Goal: Obtain resource: Download file/media

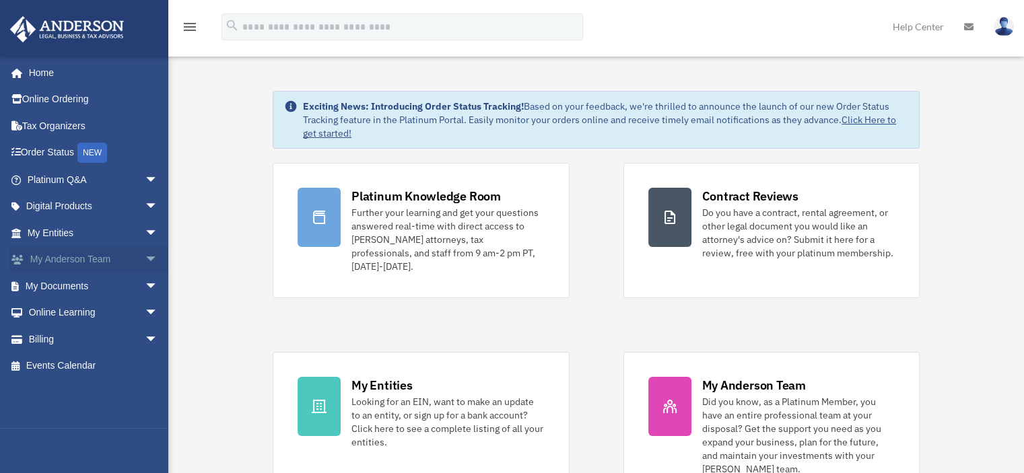
click at [112, 263] on link "My Anderson Team arrow_drop_down" at bounding box center [93, 259] width 169 height 27
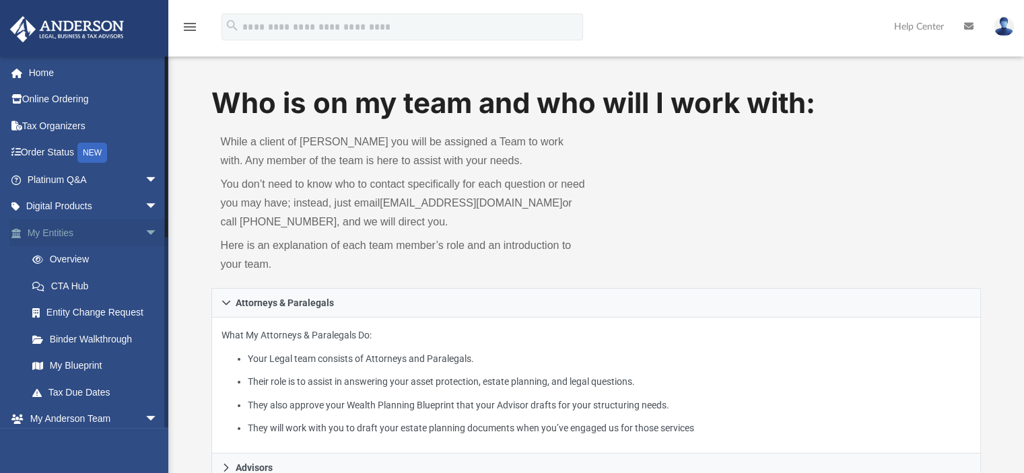
click at [145, 234] on span "arrow_drop_down" at bounding box center [158, 233] width 27 height 28
click at [102, 285] on link "My Anderson Team" at bounding box center [99, 286] width 160 height 27
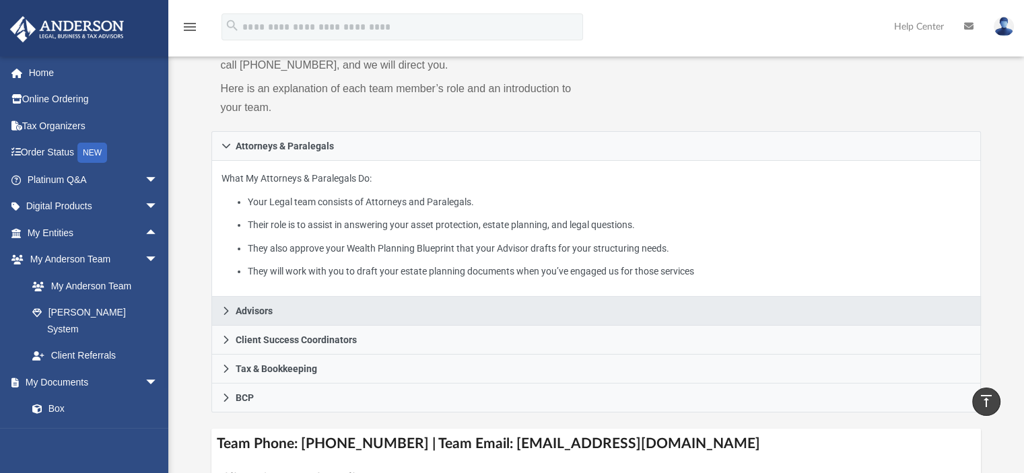
scroll to position [156, 0]
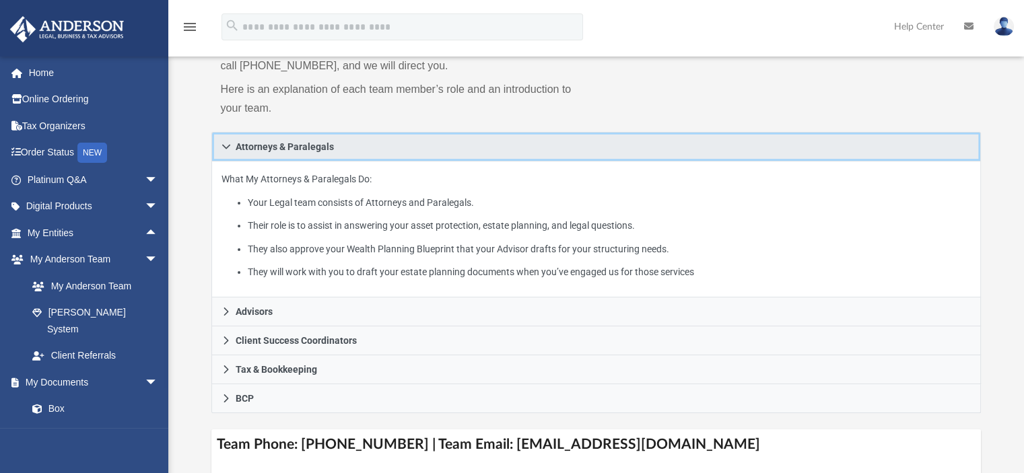
click at [226, 142] on icon at bounding box center [226, 146] width 9 height 9
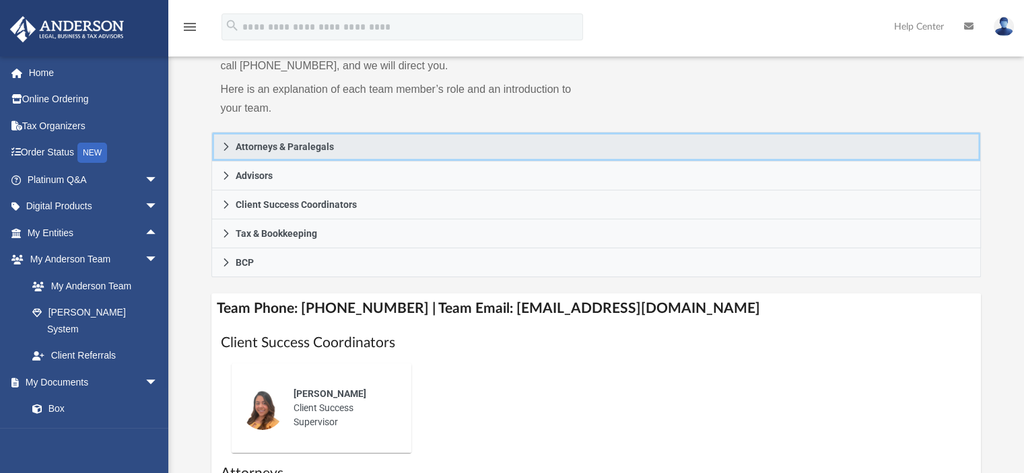
click at [226, 142] on icon at bounding box center [226, 146] width 9 height 9
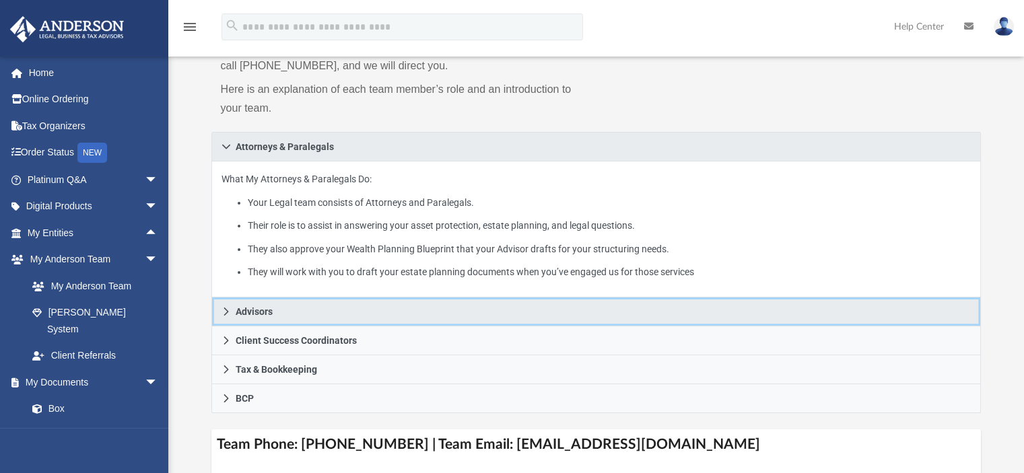
click at [228, 312] on icon at bounding box center [226, 311] width 9 height 9
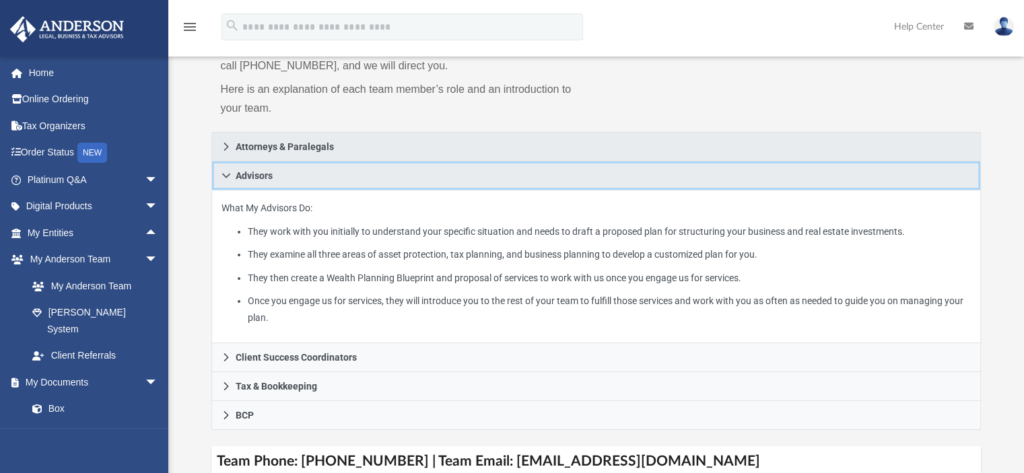
click at [225, 177] on icon at bounding box center [226, 175] width 8 height 5
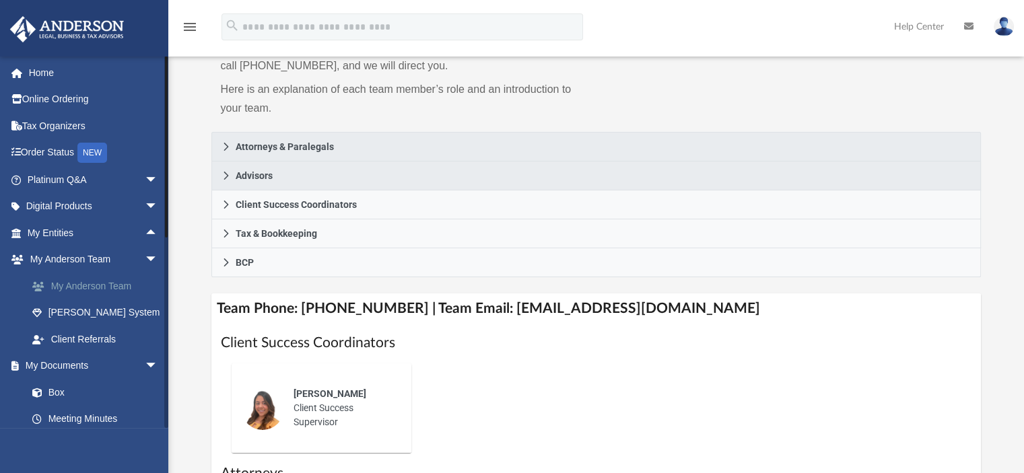
click at [89, 286] on link "My Anderson Team" at bounding box center [99, 286] width 160 height 27
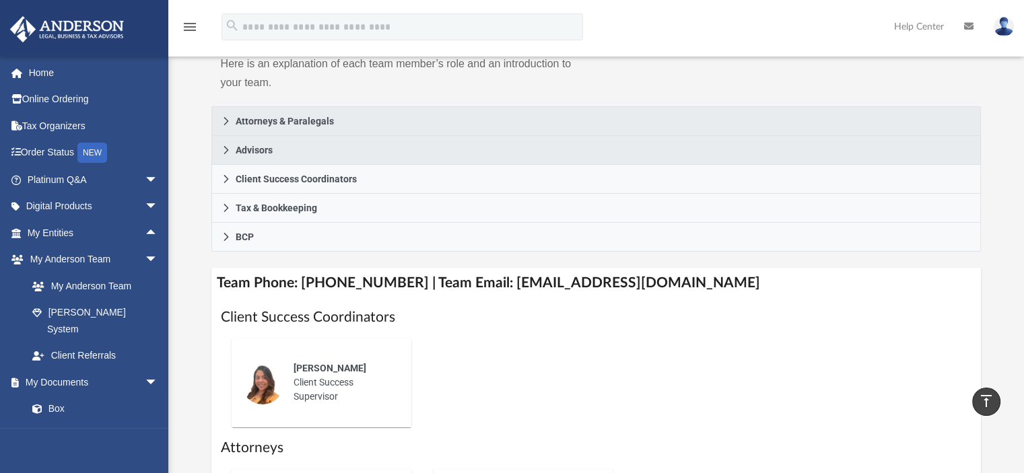
scroll to position [180, 0]
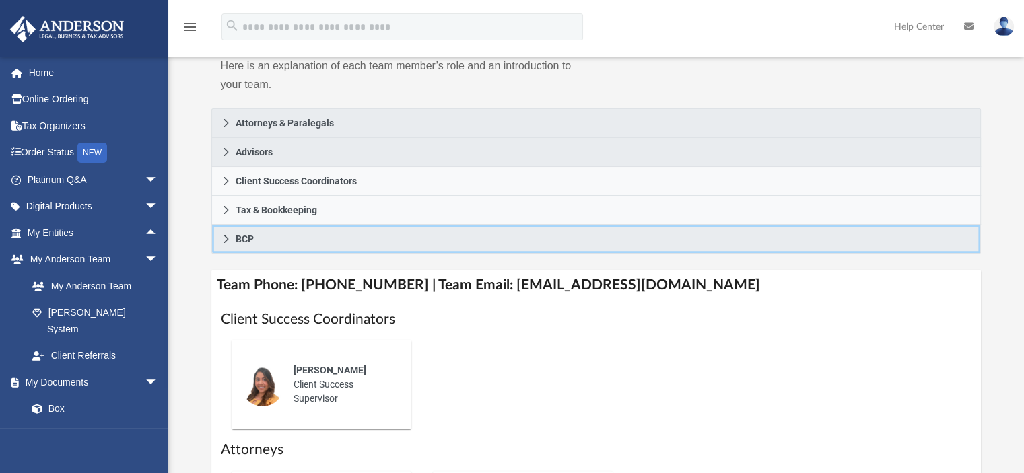
click at [222, 235] on icon at bounding box center [226, 238] width 9 height 9
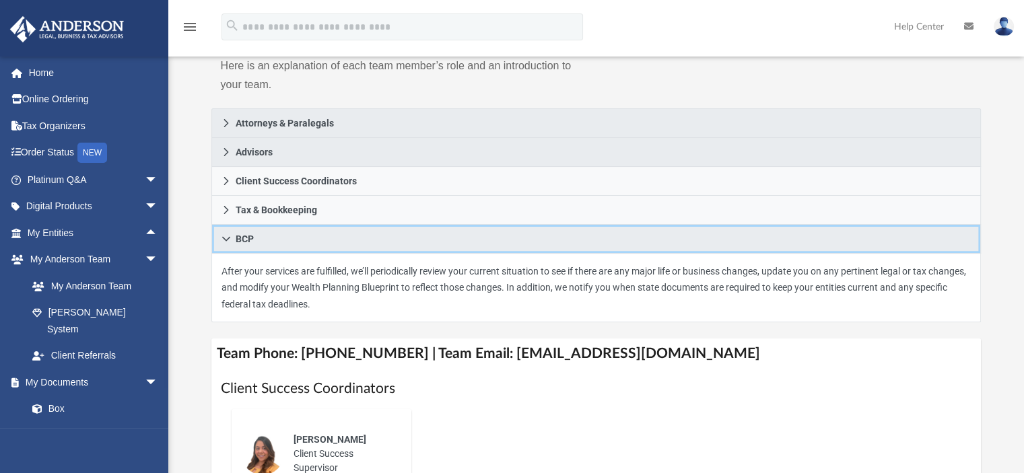
click at [222, 235] on icon at bounding box center [226, 238] width 9 height 9
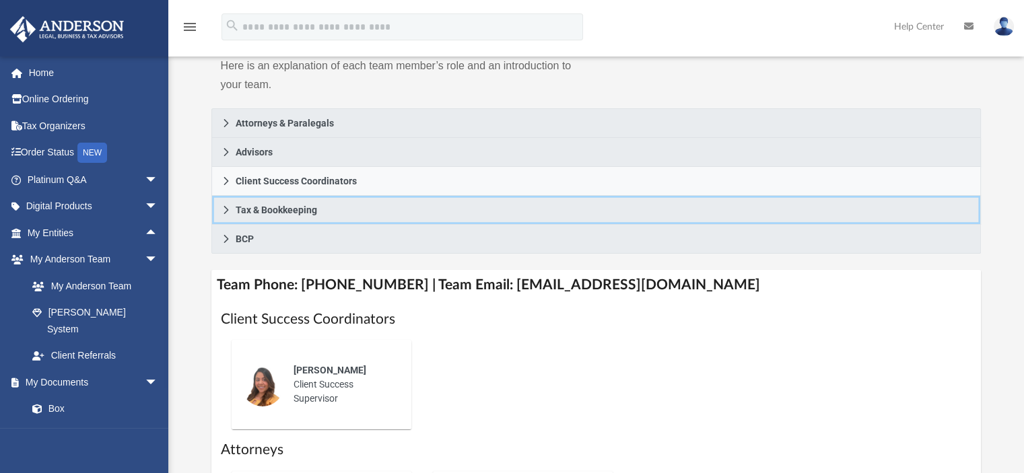
click at [225, 209] on icon at bounding box center [226, 209] width 9 height 9
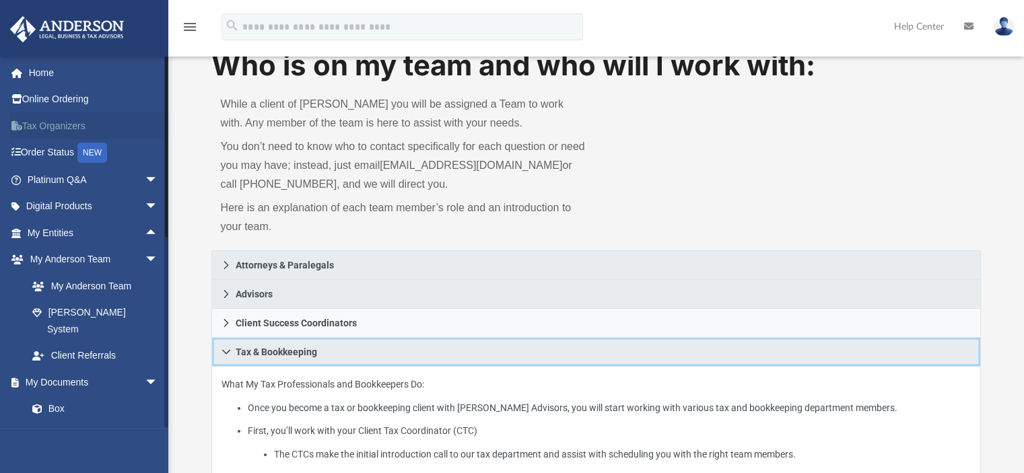
scroll to position [0, 0]
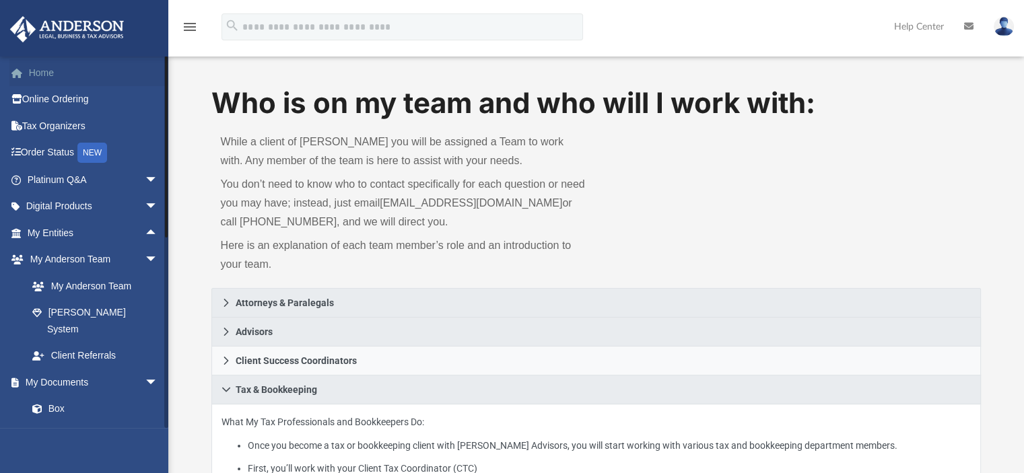
click at [48, 65] on link "Home" at bounding box center [93, 72] width 169 height 27
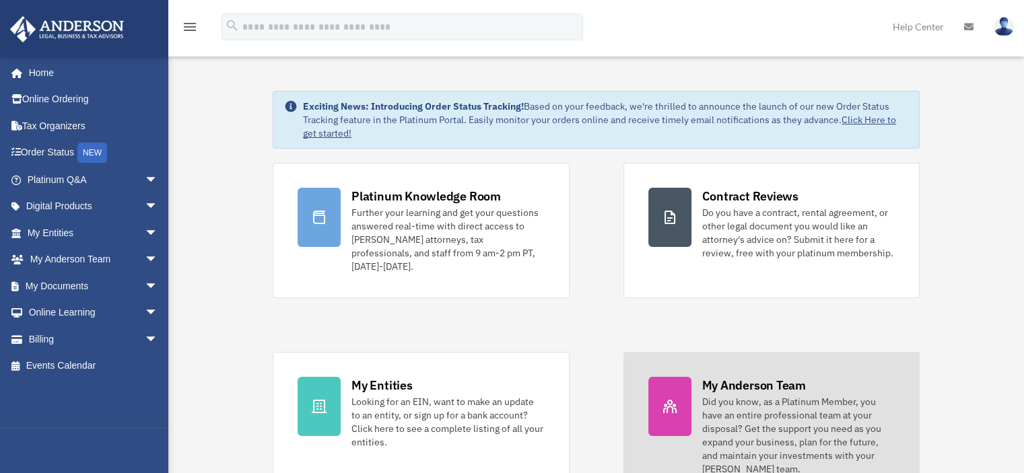
click at [730, 412] on div "Did you know, as a Platinum Member, you have an entire professional team at you…" at bounding box center [798, 435] width 193 height 81
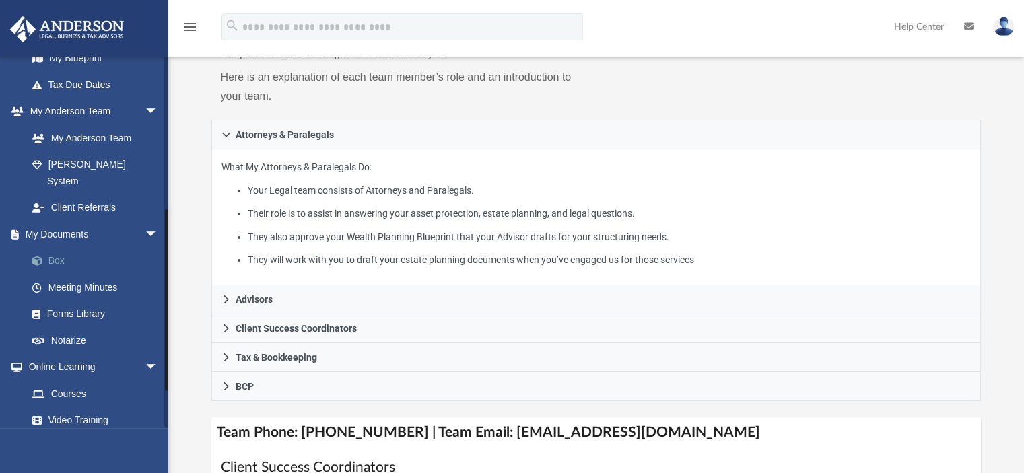
scroll to position [310, 0]
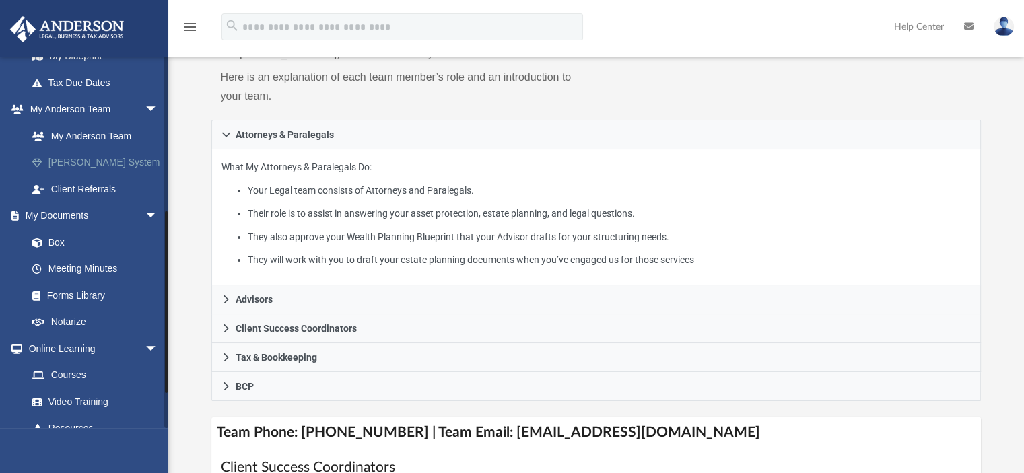
click at [101, 164] on link "[PERSON_NAME] System" at bounding box center [99, 162] width 160 height 27
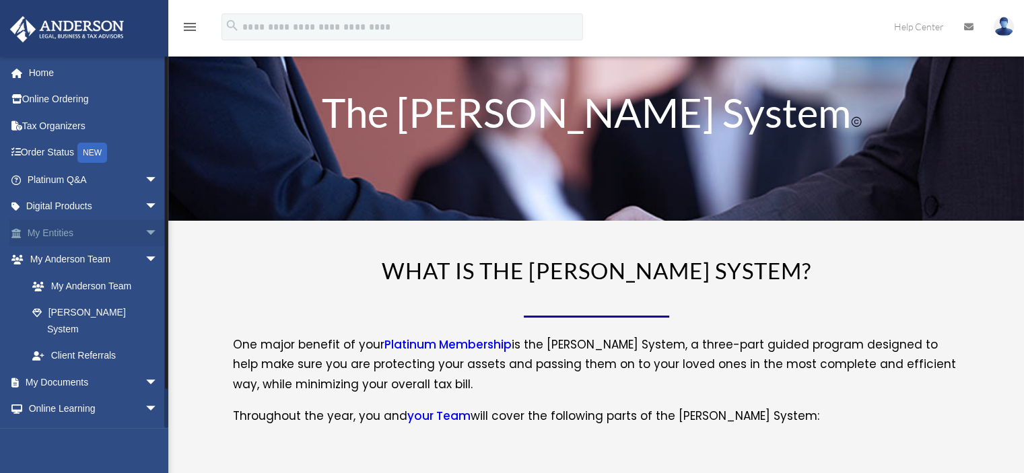
click at [145, 230] on span "arrow_drop_down" at bounding box center [158, 233] width 27 height 28
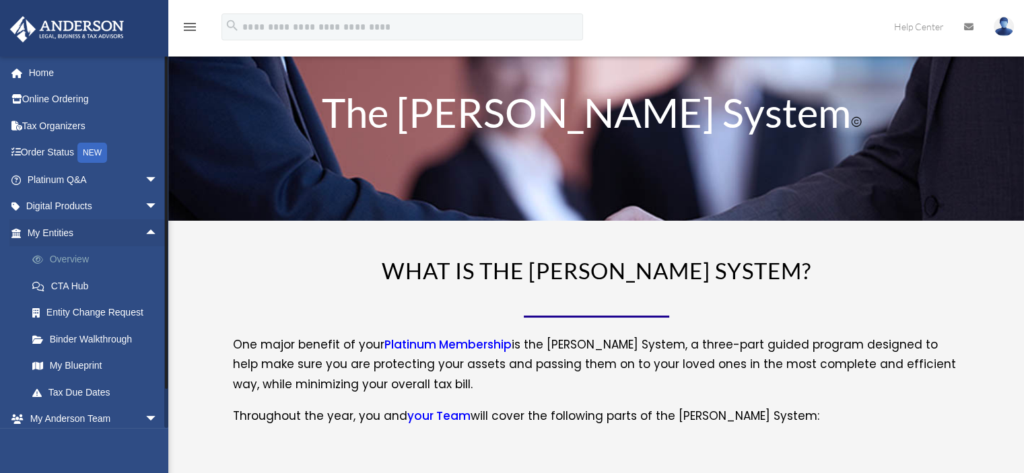
click at [82, 257] on link "Overview" at bounding box center [99, 259] width 160 height 27
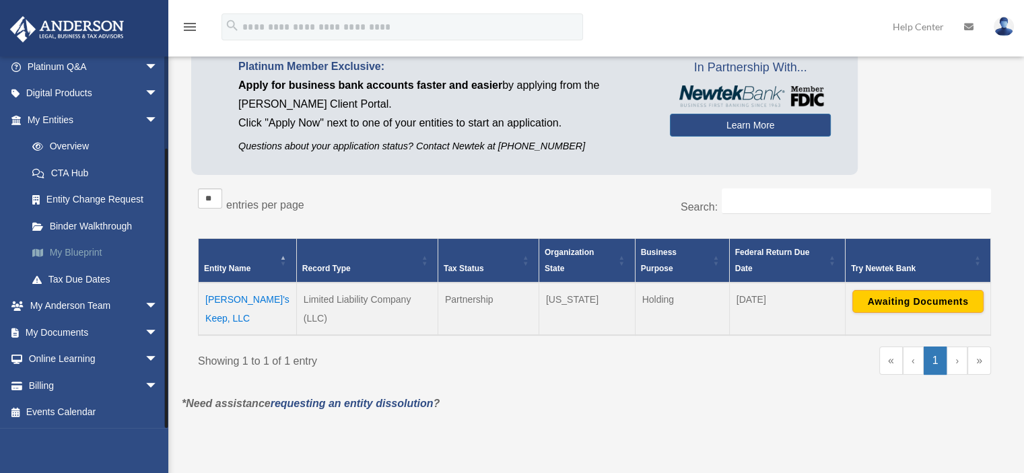
scroll to position [119, 0]
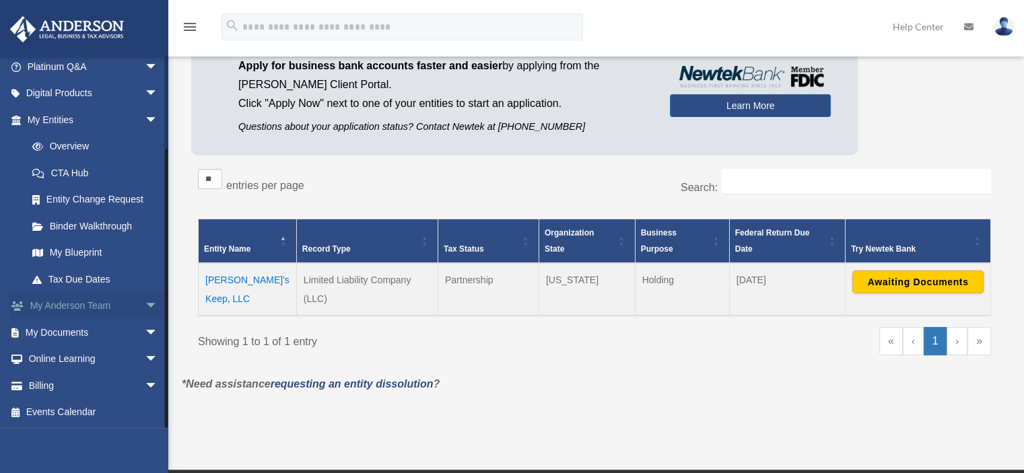
click at [145, 305] on span "arrow_drop_down" at bounding box center [158, 307] width 27 height 28
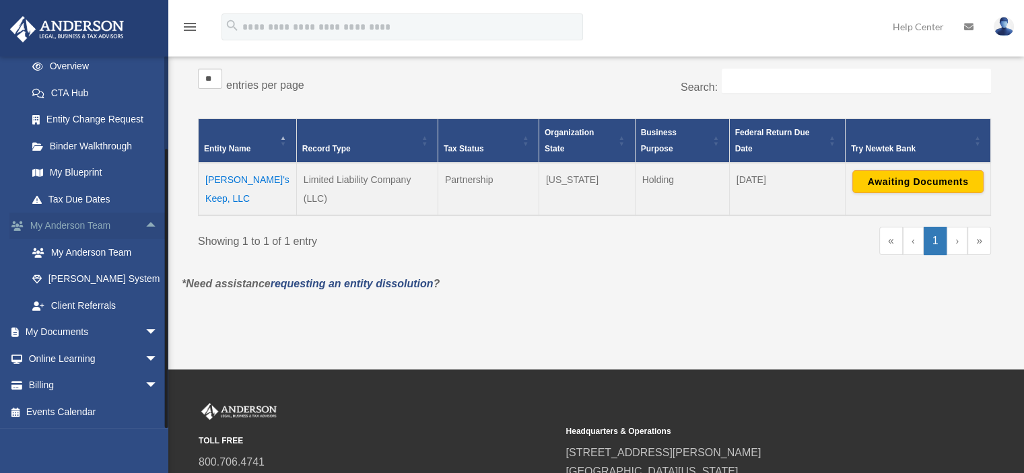
scroll to position [221, 0]
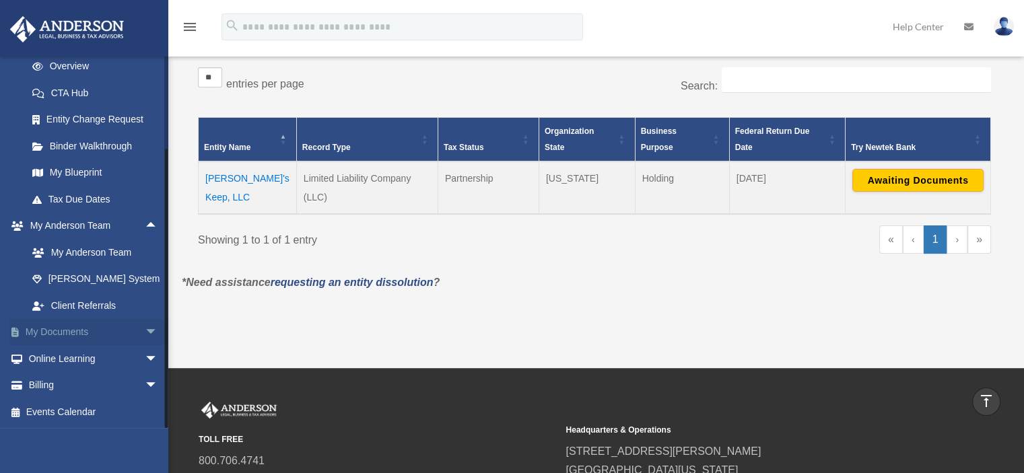
click at [145, 330] on span "arrow_drop_down" at bounding box center [158, 333] width 27 height 28
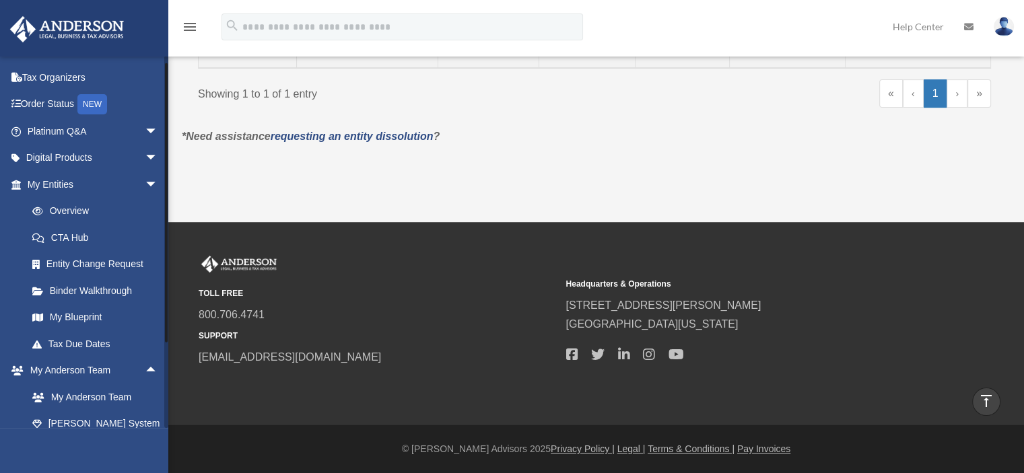
scroll to position [0, 0]
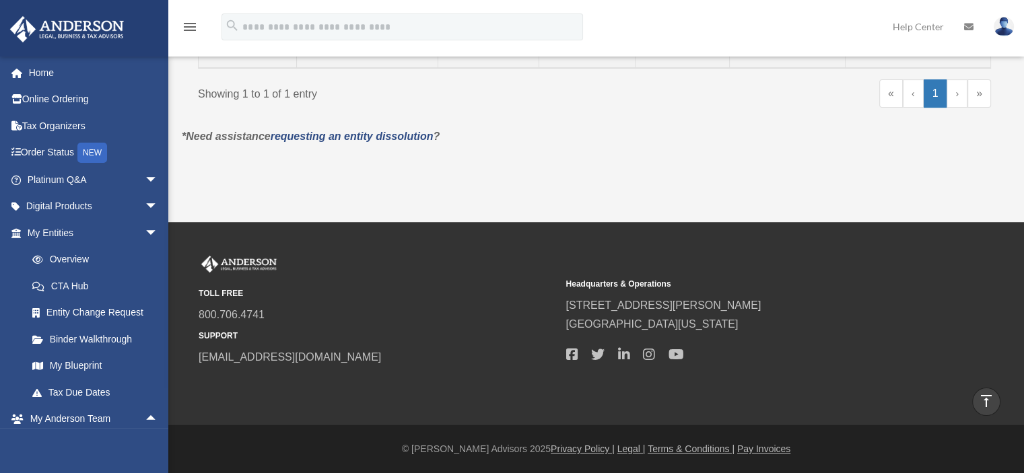
click at [190, 26] on icon "menu" at bounding box center [190, 27] width 16 height 16
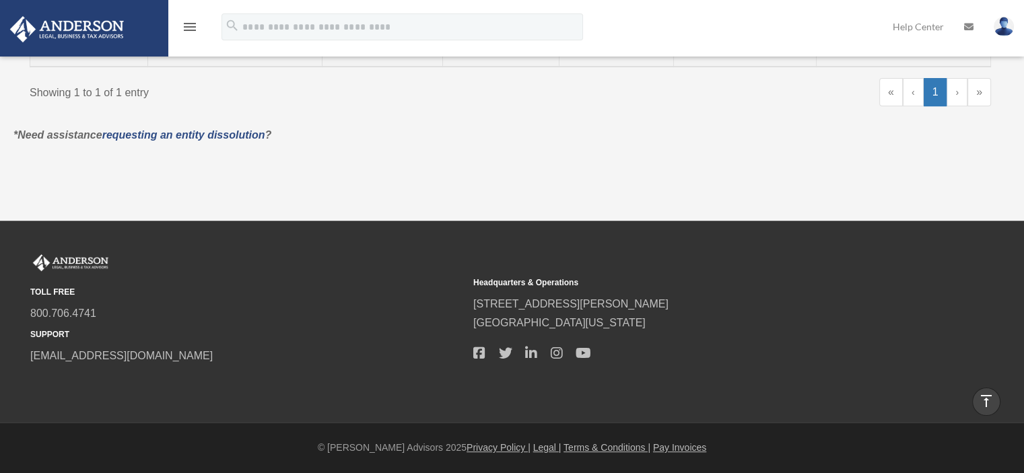
scroll to position [335, 0]
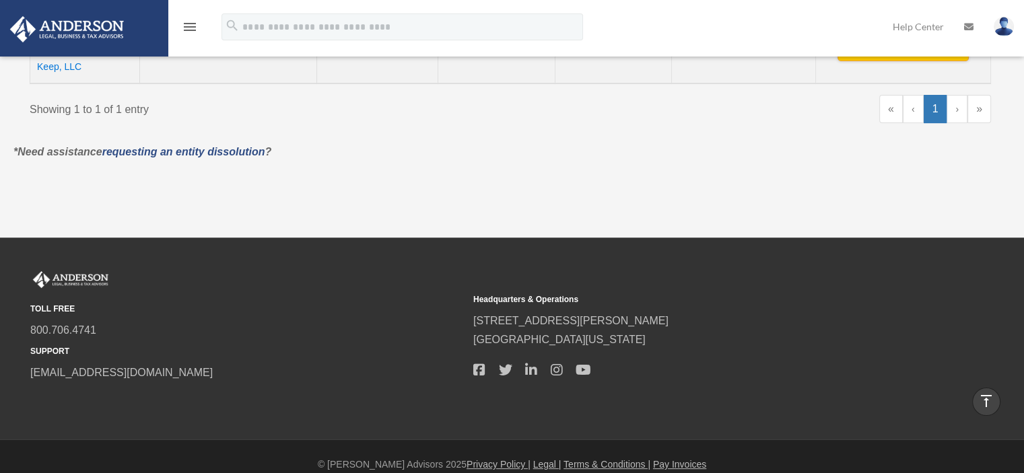
click at [190, 26] on icon "menu" at bounding box center [190, 27] width 16 height 16
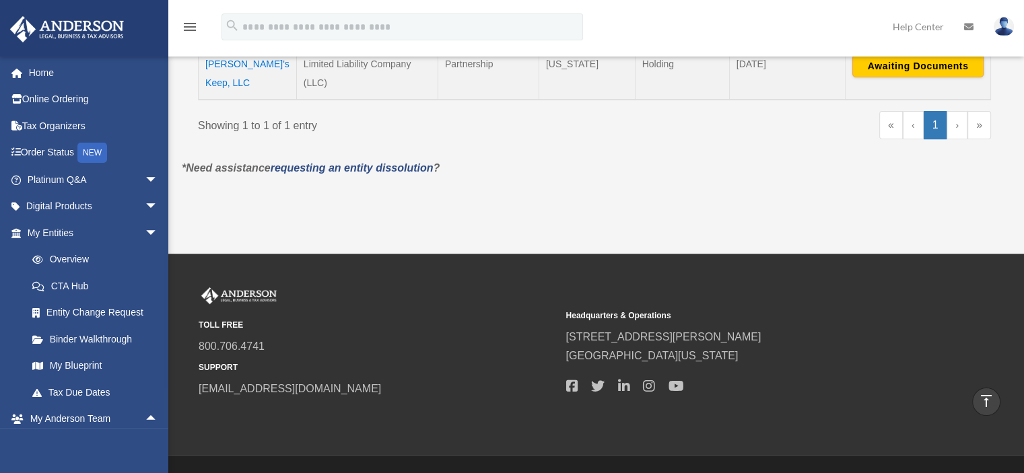
click at [926, 25] on link "Help Center" at bounding box center [918, 26] width 71 height 53
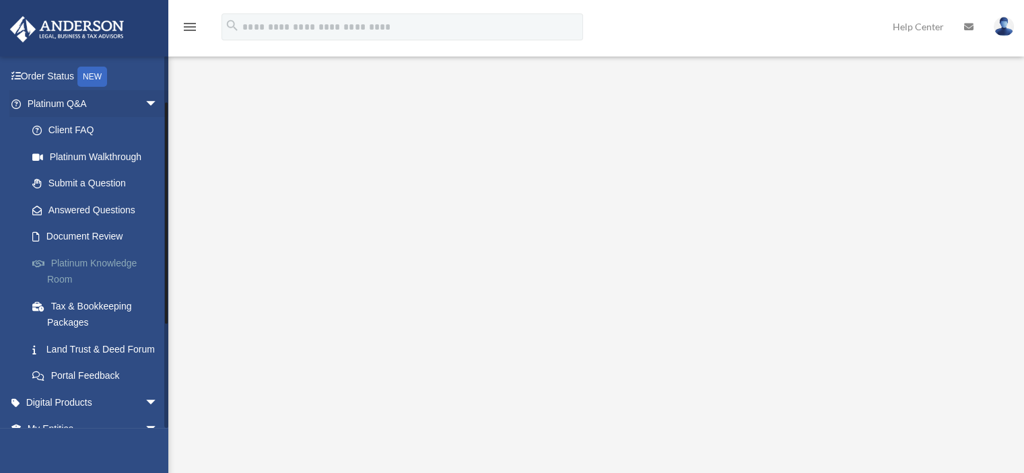
scroll to position [77, 0]
click at [149, 104] on span "arrow_drop_down" at bounding box center [158, 104] width 27 height 28
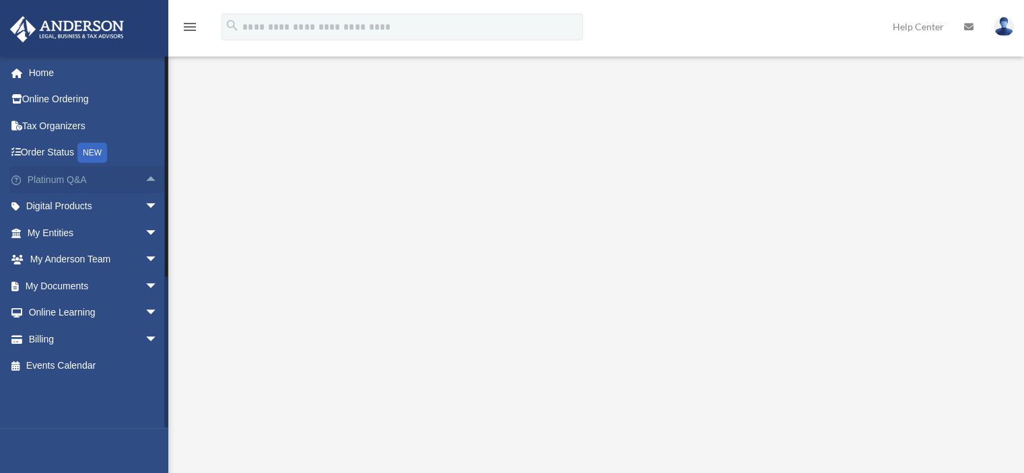
scroll to position [0, 0]
click at [51, 279] on link "My Documents arrow_drop_down" at bounding box center [93, 286] width 169 height 27
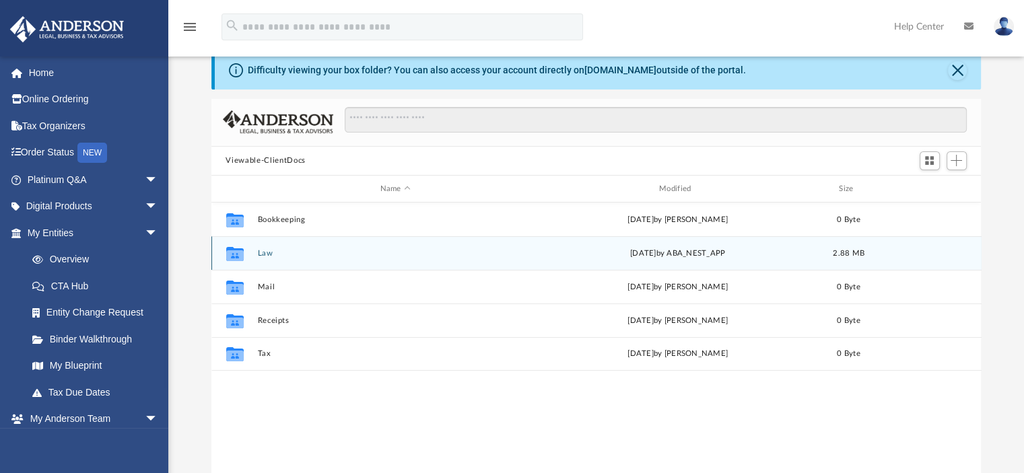
scroll to position [33, 0]
click at [281, 258] on div "Collaborated Folder Law [DATE] by ABA_NEST_APP 2.88 MB" at bounding box center [596, 252] width 770 height 34
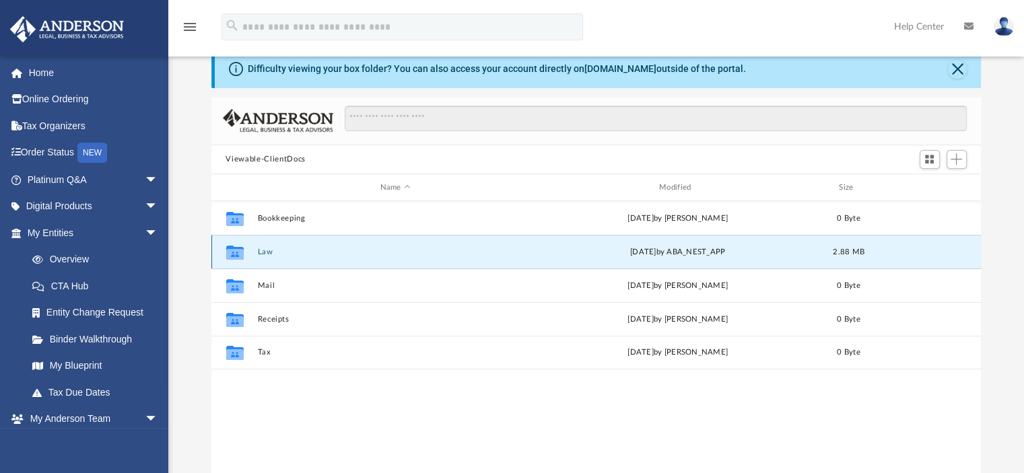
click at [281, 258] on div "Collaborated Folder Law [DATE] by ABA_NEST_APP 2.88 MB" at bounding box center [596, 252] width 770 height 34
click at [263, 252] on button "Law" at bounding box center [395, 252] width 276 height 9
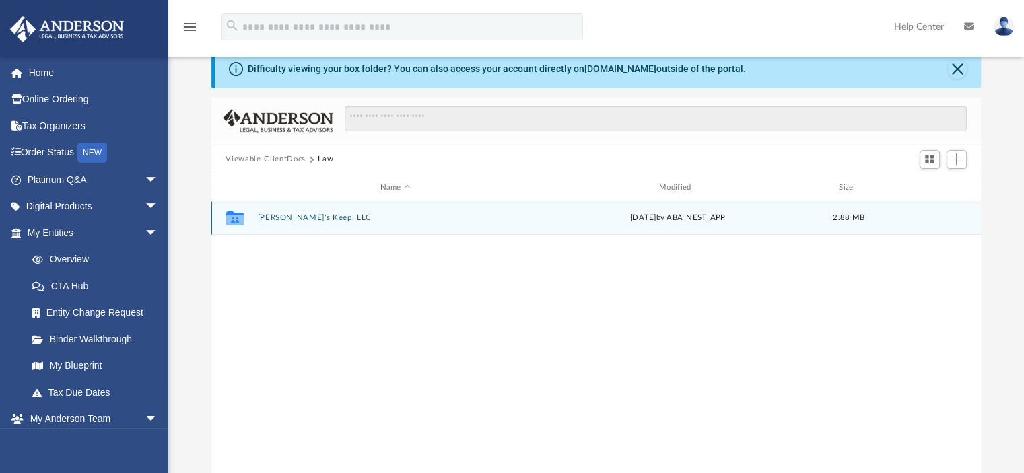
click at [290, 217] on button "[PERSON_NAME]'s Keep, LLC" at bounding box center [395, 218] width 276 height 9
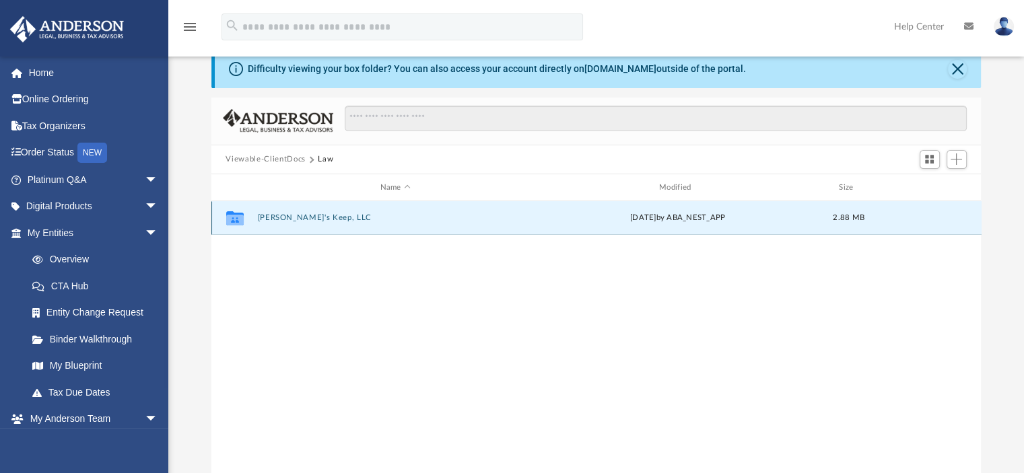
click at [290, 217] on button "[PERSON_NAME]'s Keep, LLC" at bounding box center [395, 218] width 276 height 9
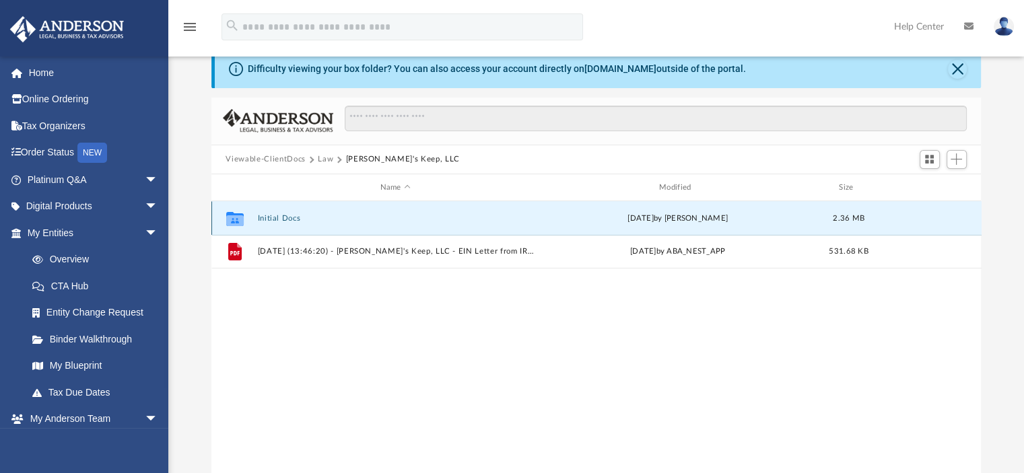
click at [283, 218] on button "Initial Docs" at bounding box center [395, 218] width 276 height 9
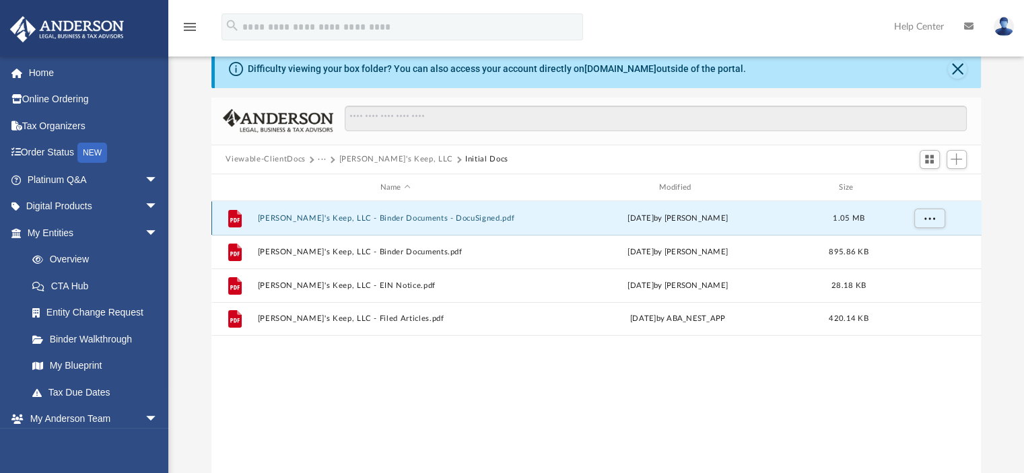
click at [438, 217] on button "[PERSON_NAME]'s Keep, LLC - Binder Documents - DocuSigned.pdf" at bounding box center [395, 218] width 276 height 9
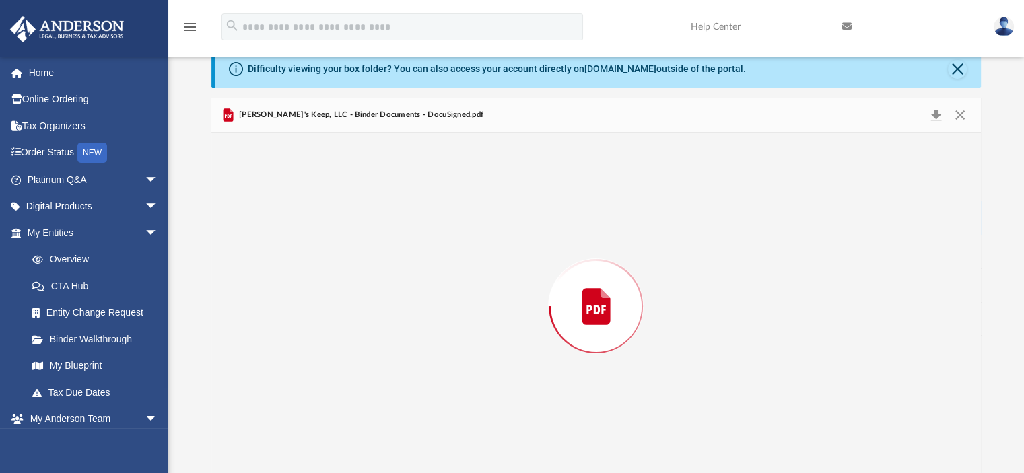
scroll to position [40, 0]
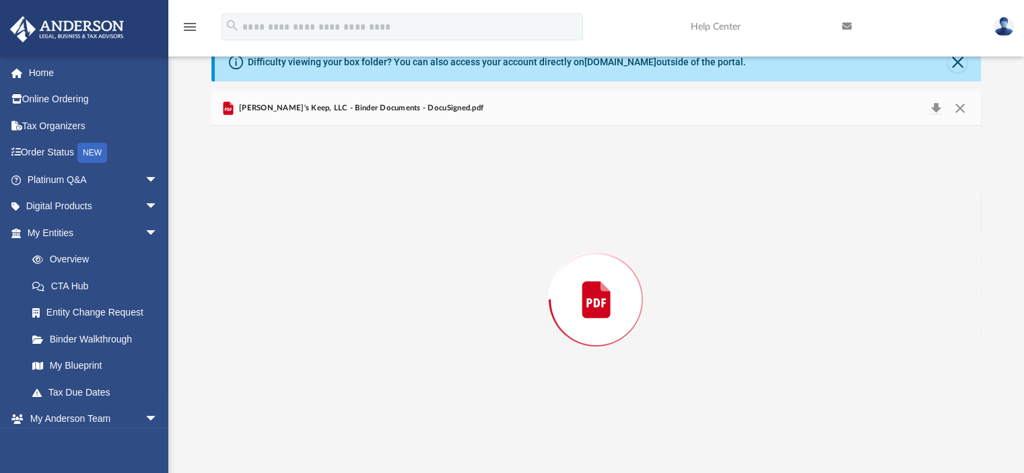
click at [438, 217] on div "Preview" at bounding box center [596, 299] width 770 height 347
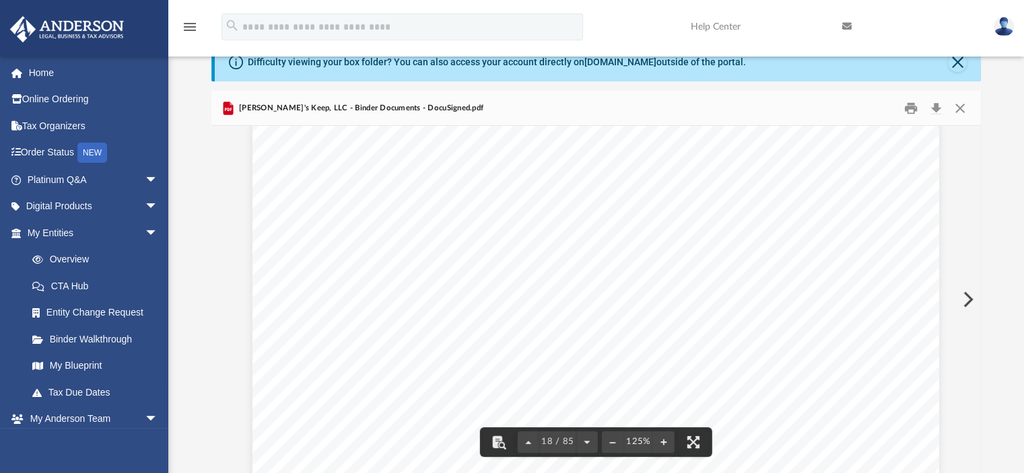
scroll to position [15981, 0]
click at [405, 343] on div "Operating Agreement of [PERSON_NAME]'s Keep, LLC Page 5 of 51 Section 3.05 Adju…" at bounding box center [595, 50] width 687 height 889
click at [587, 337] on div "Operating Agreement of [PERSON_NAME]'s Keep, LLC Page 5 of 51 Section 3.05 Adju…" at bounding box center [595, 50] width 687 height 889
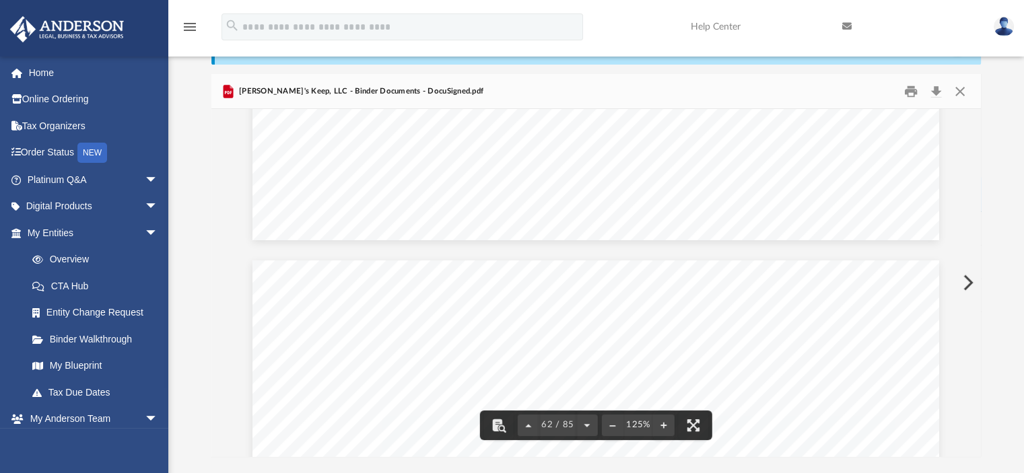
scroll to position [55300, 0]
click at [960, 92] on button "Close" at bounding box center [960, 91] width 24 height 21
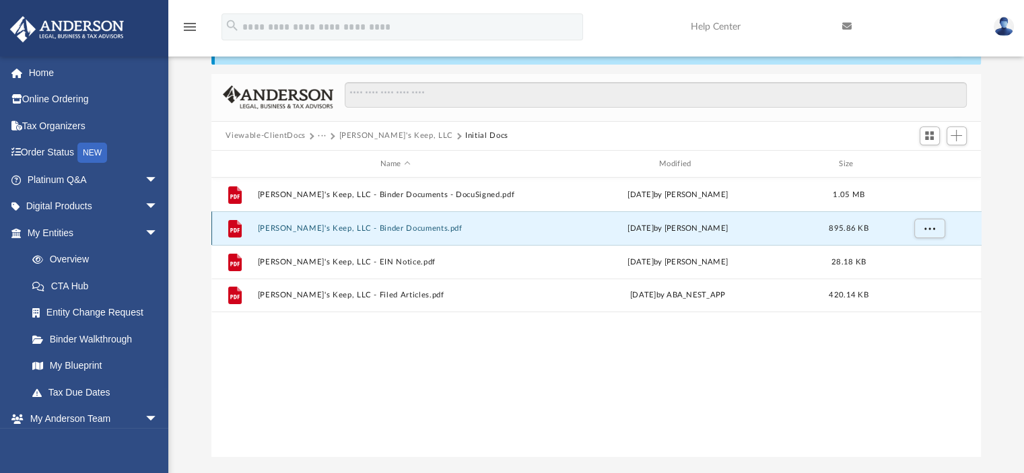
click at [382, 228] on button "[PERSON_NAME]'s Keep, LLC - Binder Documents.pdf" at bounding box center [395, 228] width 276 height 9
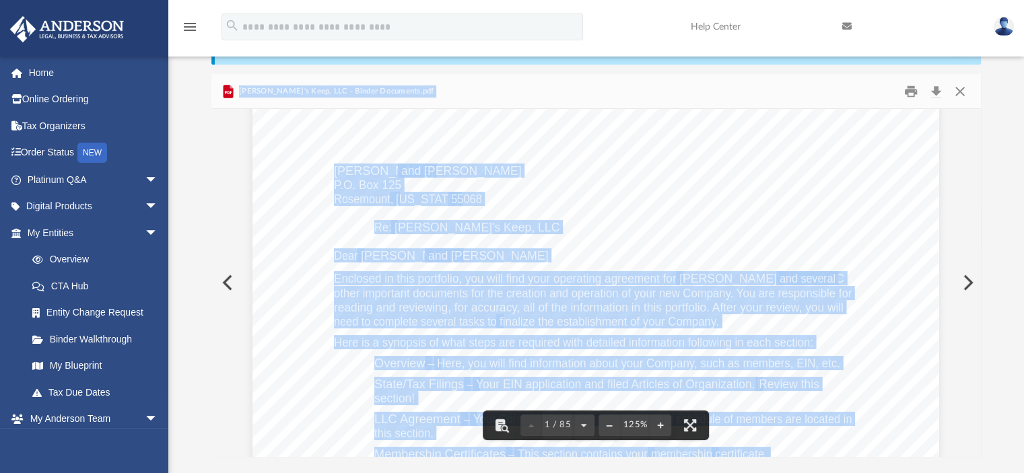
scroll to position [94, 0]
click at [648, 241] on div "[PERSON_NAME] and [PERSON_NAME] P.O. [GEOGRAPHIC_DATA][US_STATE] Re: [PERSON_NA…" at bounding box center [595, 469] width 687 height 889
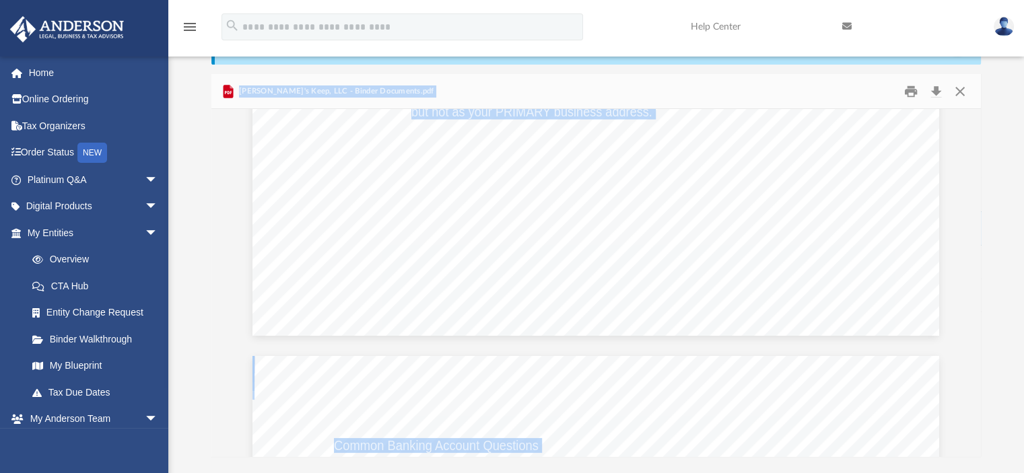
scroll to position [2493, 0]
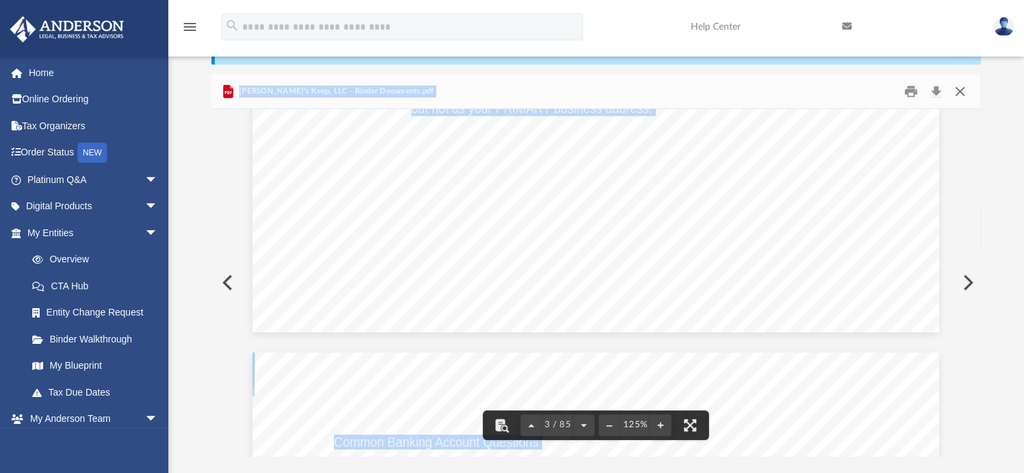
click at [965, 92] on button "Close" at bounding box center [960, 91] width 24 height 21
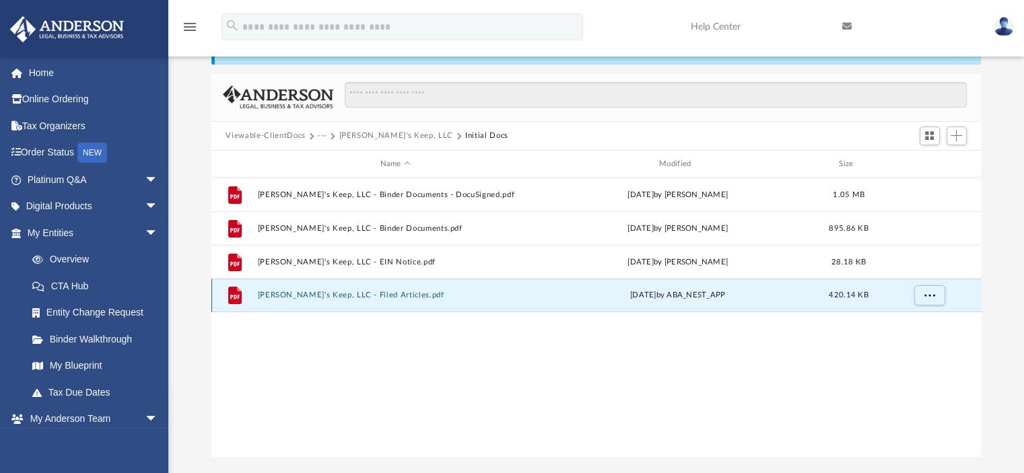
click at [355, 295] on button "[PERSON_NAME]'s Keep, LLC - Filed Articles.pdf" at bounding box center [395, 296] width 276 height 9
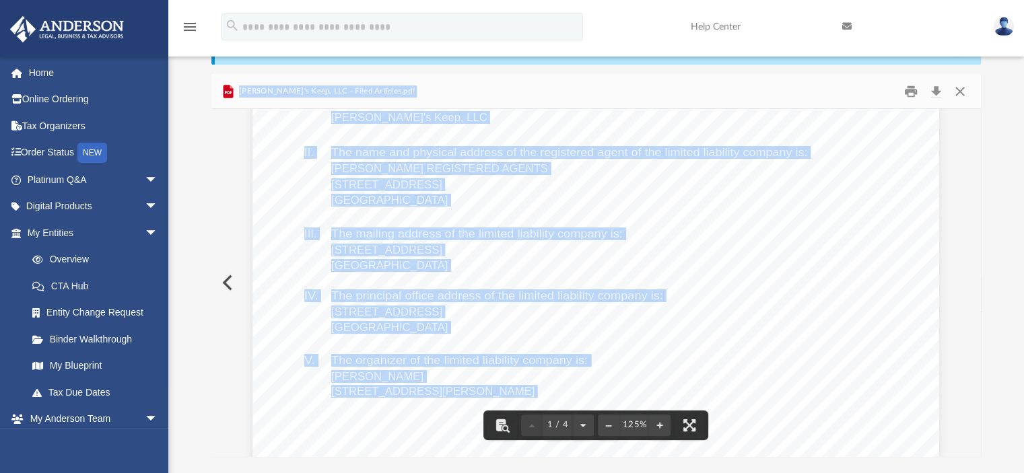
scroll to position [238, 0]
